Goal: Information Seeking & Learning: Learn about a topic

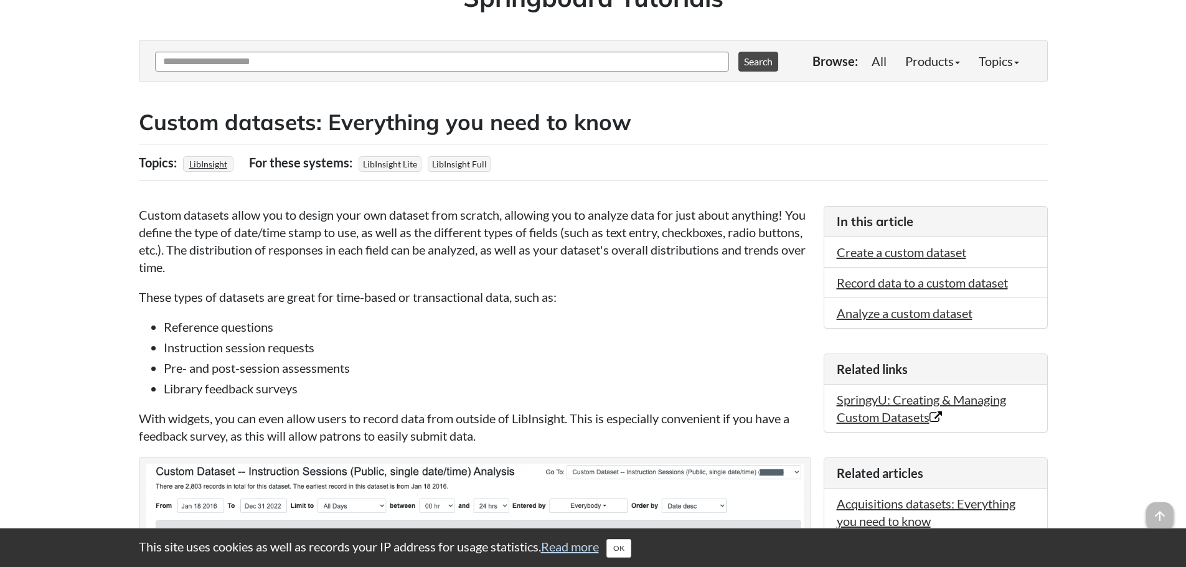
scroll to position [125, 0]
click at [626, 546] on button "OK" at bounding box center [618, 548] width 25 height 19
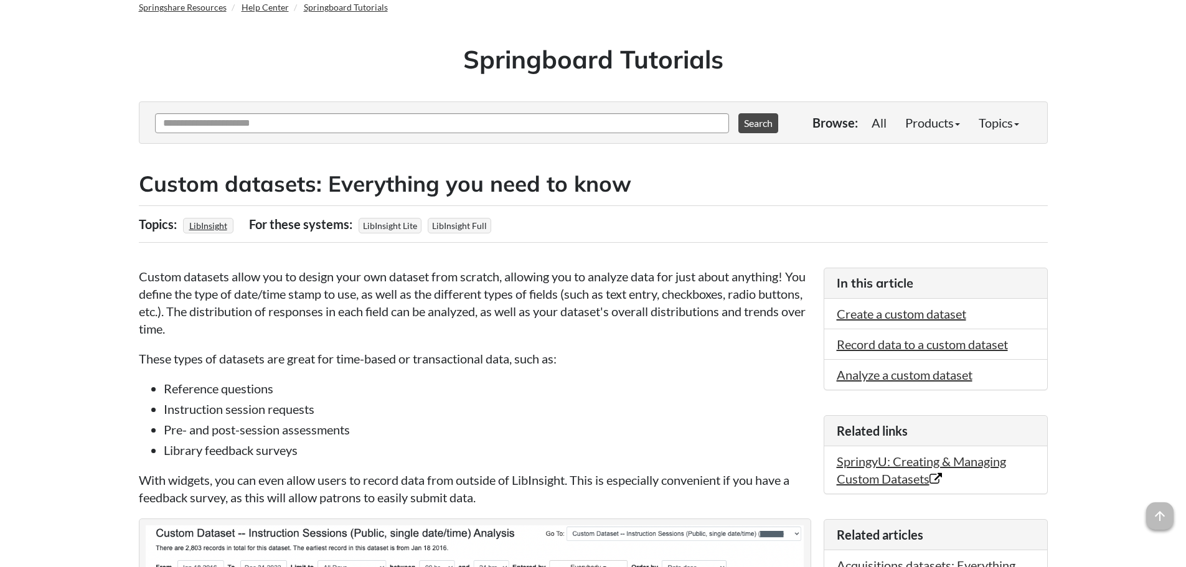
scroll to position [0, 0]
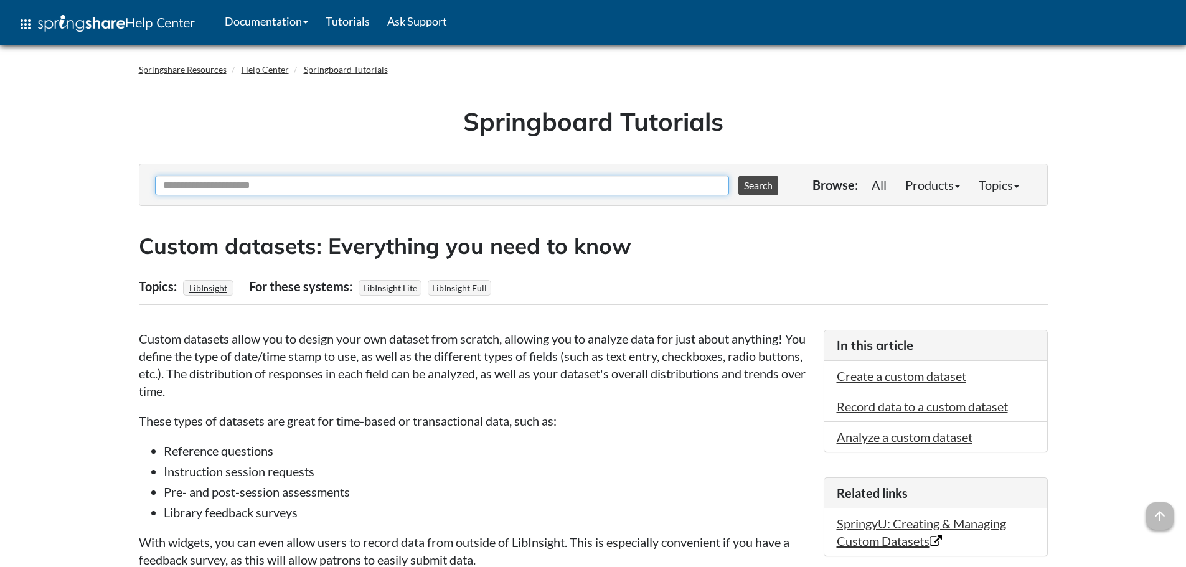
click at [284, 184] on input "Ask Another Question" at bounding box center [442, 186] width 574 height 20
type input "**********"
click at [738, 176] on button "Search" at bounding box center [758, 186] width 40 height 20
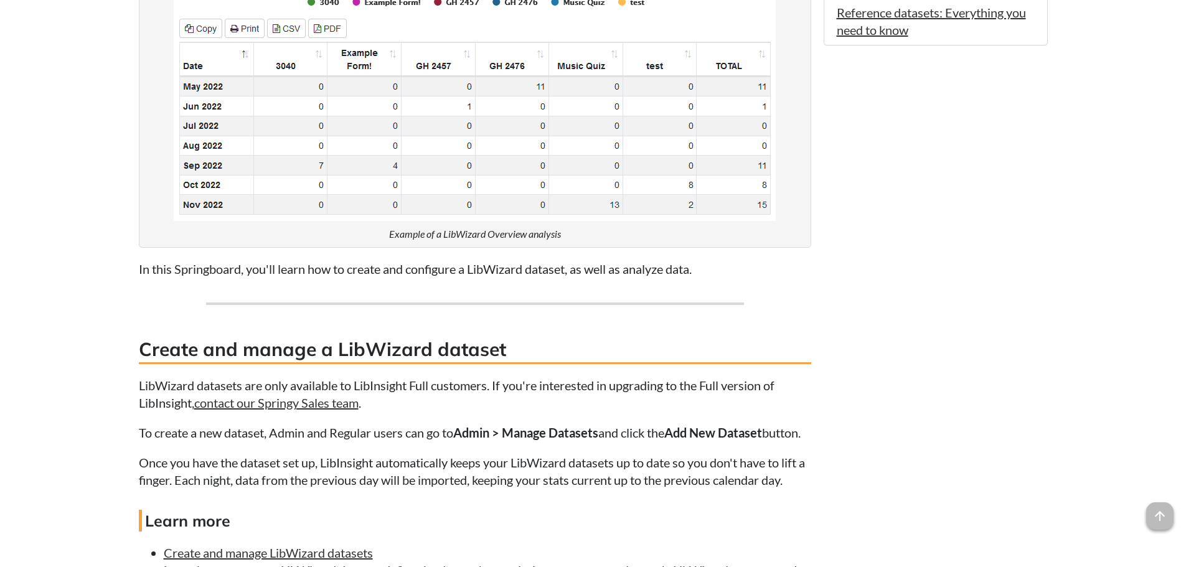
scroll to position [1058, 0]
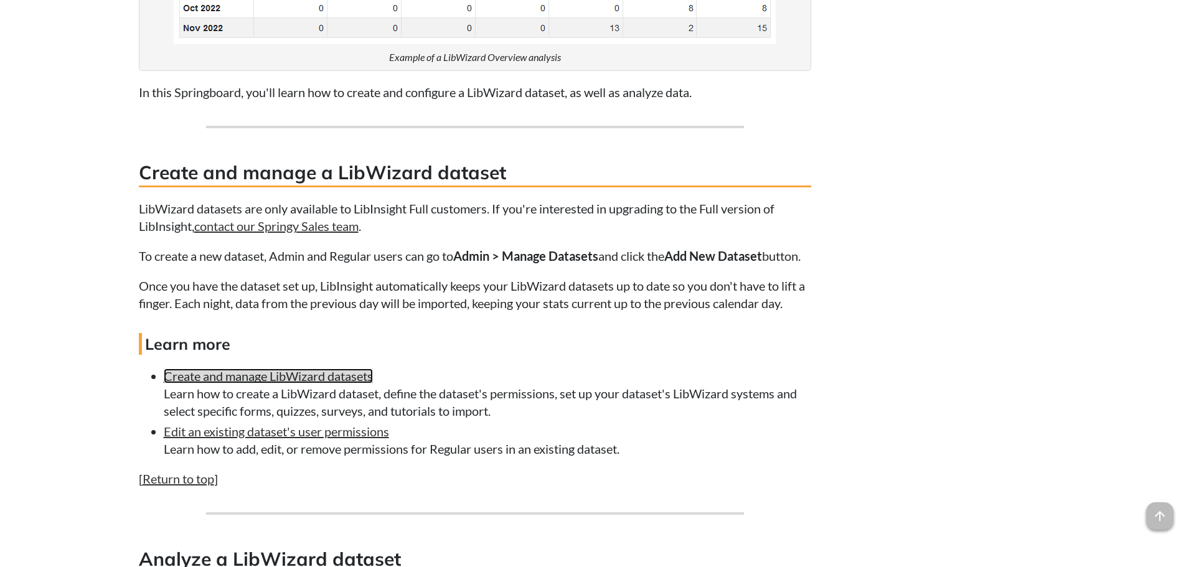
click at [308, 384] on link "Create and manage LibWizard datasets" at bounding box center [268, 376] width 209 height 15
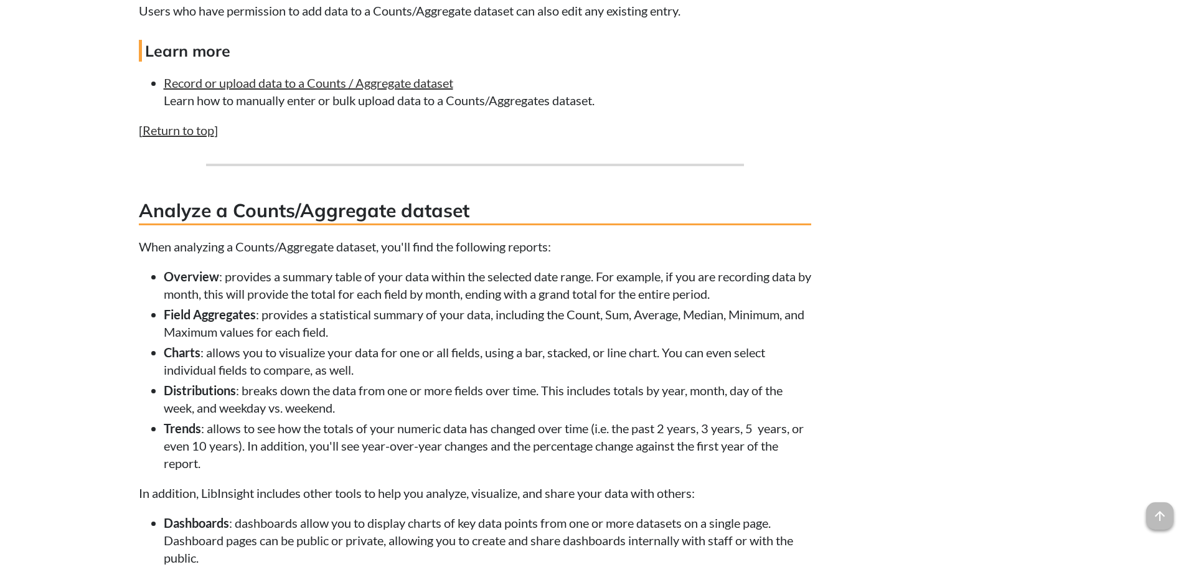
scroll to position [1930, 0]
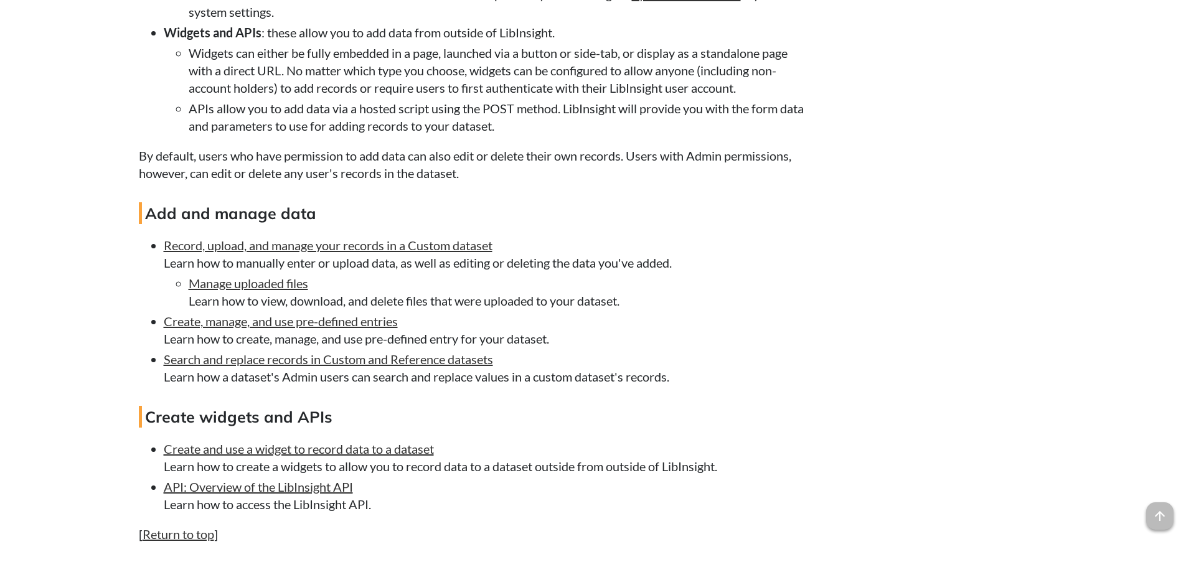
scroll to position [2366, 0]
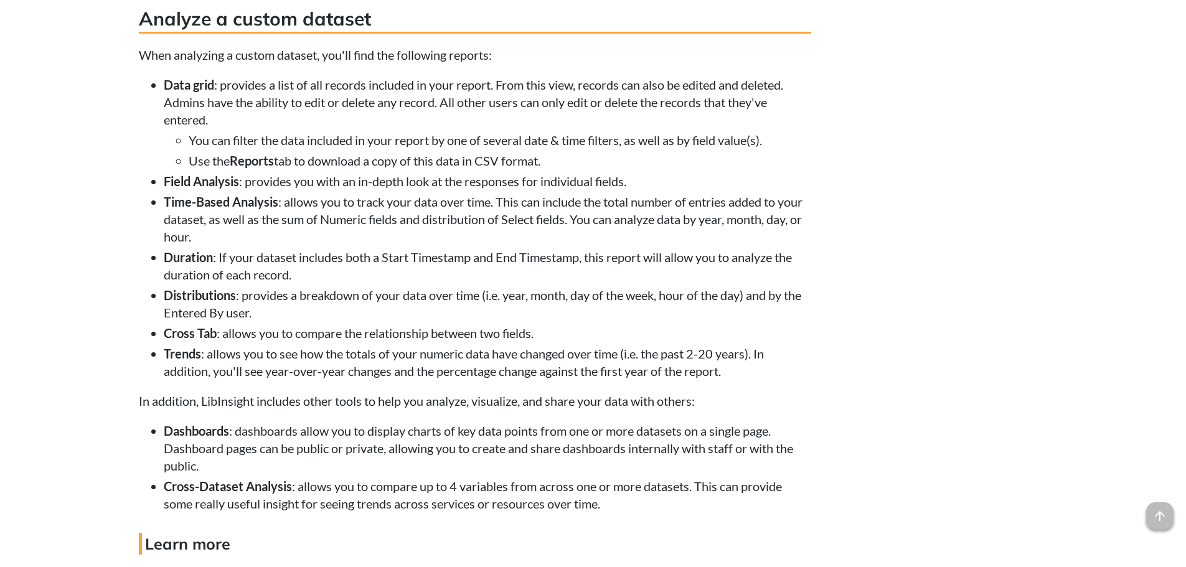
scroll to position [2926, 0]
